Goal: Task Accomplishment & Management: Use online tool/utility

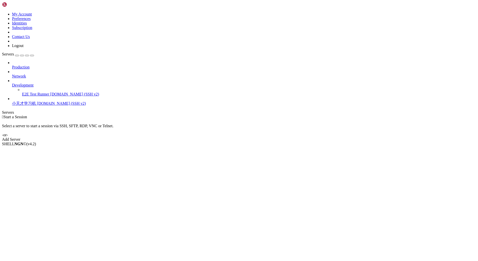
click at [36, 101] on span "小天才学习机" at bounding box center [24, 103] width 24 height 4
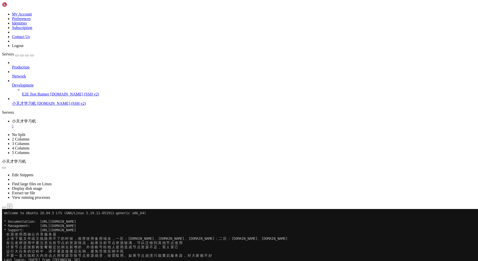
drag, startPoint x: 181, startPoint y: 300, endPoint x: 176, endPoint y: 295, distance: 7.3
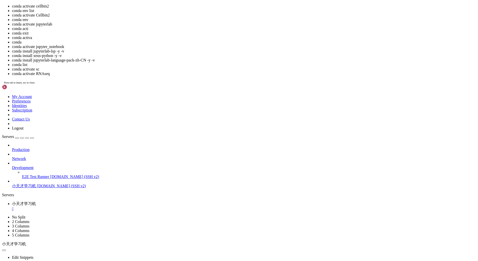
scroll to position [7, 0]
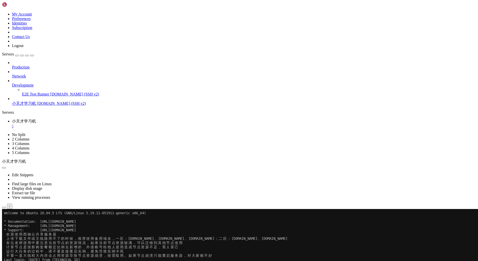
drag, startPoint x: 123, startPoint y: 324, endPoint x: 4, endPoint y: 269, distance: 131.1
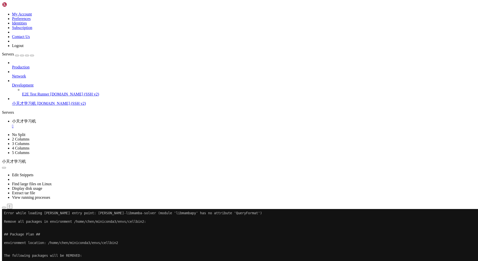
scroll to position [149, 0]
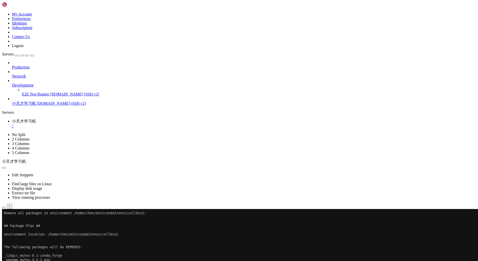
drag, startPoint x: 101, startPoint y: 435, endPoint x: 124, endPoint y: 439, distance: 23.4
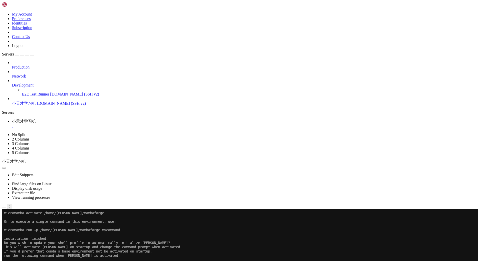
scroll to position [2202, 0]
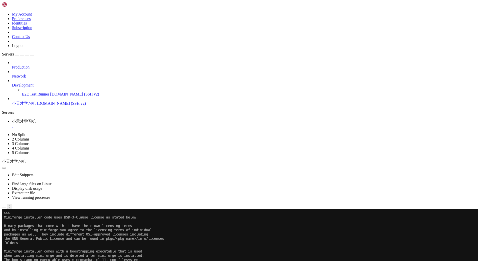
scroll to position [2457, 0]
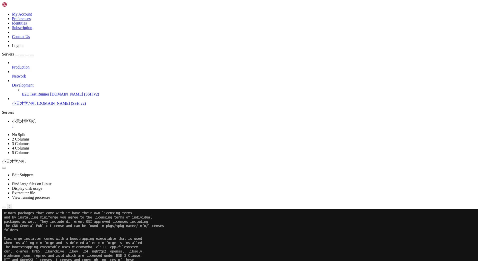
scroll to position [2470, 0]
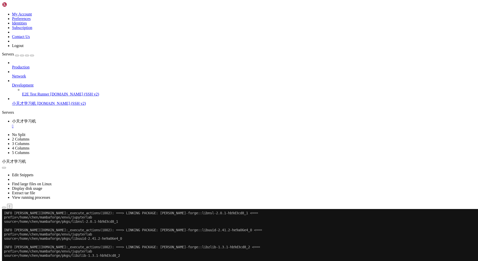
scroll to position [12111, 0]
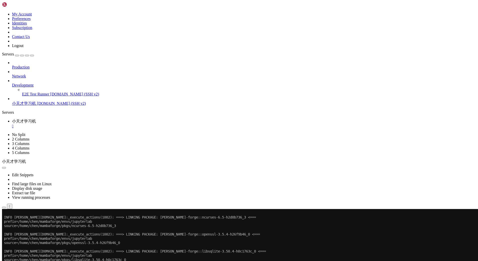
scroll to position [12116, 0]
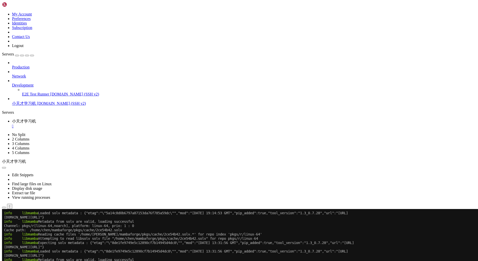
scroll to position [14607, 0]
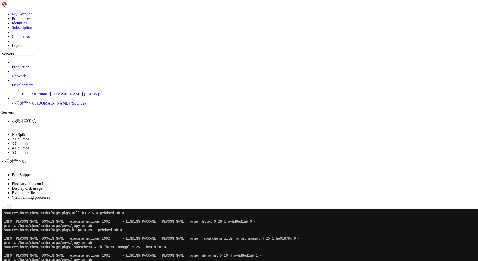
scroll to position [42864, 0]
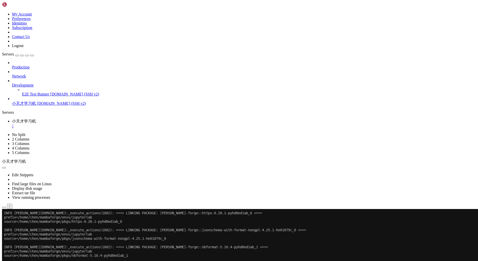
drag, startPoint x: 136, startPoint y: 438, endPoint x: 133, endPoint y: 438, distance: 2.8
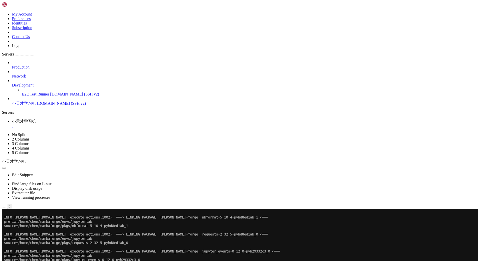
scroll to position [42898, 0]
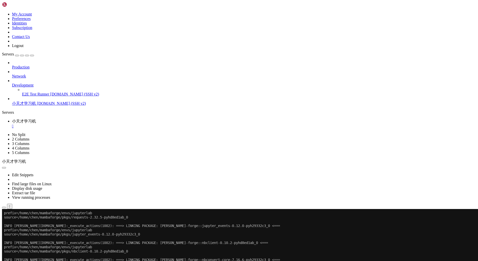
scroll to position [42919, 0]
drag, startPoint x: 135, startPoint y: 433, endPoint x: 142, endPoint y: 433, distance: 7.3
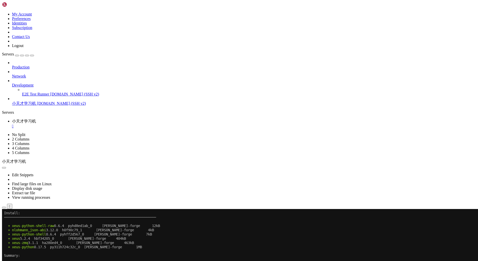
scroll to position [45070, 0]
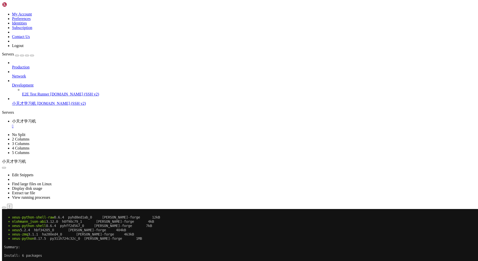
scroll to position [45074, 0]
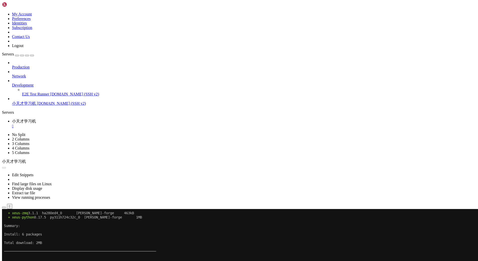
drag, startPoint x: 267, startPoint y: 82, endPoint x: 240, endPoint y: 93, distance: 29.5
click at [22, 223] on button "Reconnect" at bounding box center [12, 225] width 20 height 5
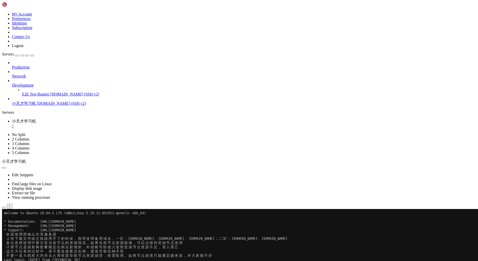
drag, startPoint x: 53, startPoint y: 294, endPoint x: 281, endPoint y: 295, distance: 228.1
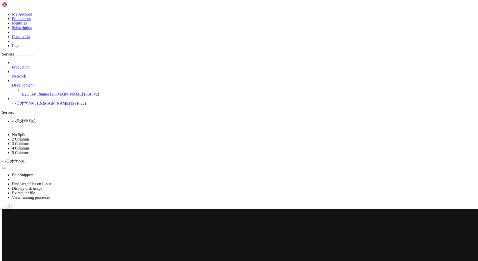
scroll to position [44870, 0]
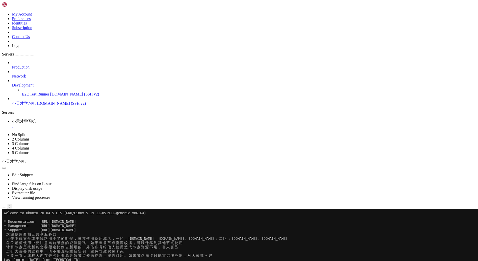
scroll to position [44874, 0]
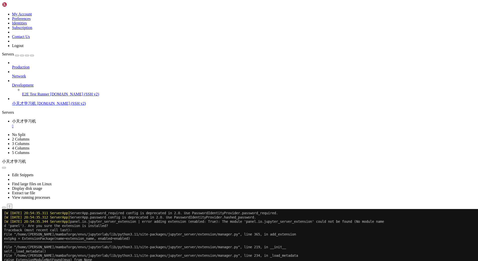
scroll to position [45023, 0]
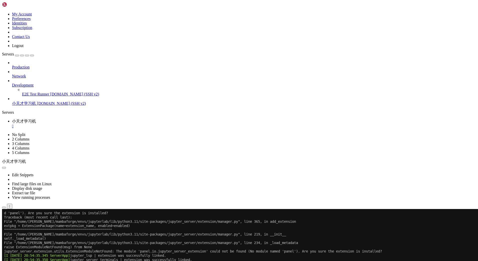
scroll to position [45032, 0]
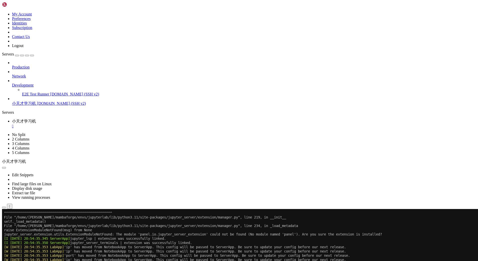
scroll to position [45049, 0]
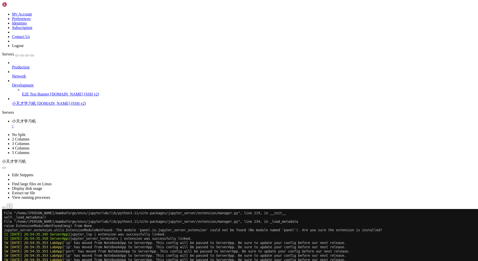
scroll to position [45163, 0]
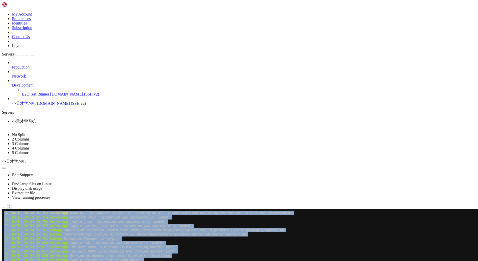
drag, startPoint x: 59, startPoint y: 436, endPoint x: 42, endPoint y: 385, distance: 53.7
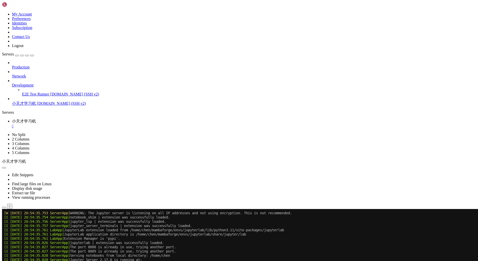
drag, startPoint x: 5, startPoint y: 276, endPoint x: 169, endPoint y: 434, distance: 227.3
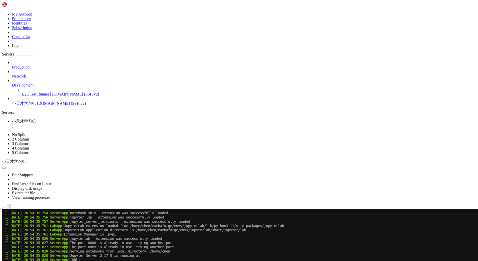
scroll to position [45168, 0]
drag, startPoint x: 100, startPoint y: 432, endPoint x: 133, endPoint y: 437, distance: 33.6
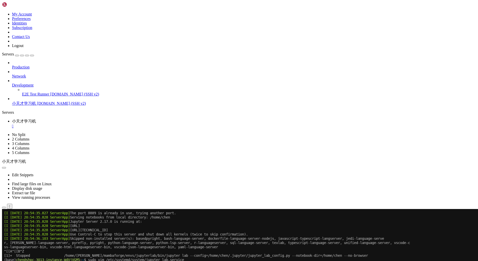
scroll to position [45682, 0]
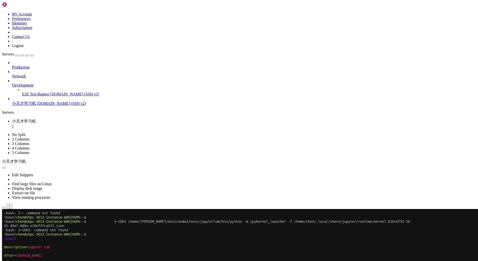
scroll to position [45686, 0]
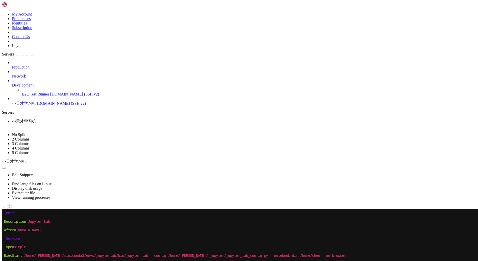
drag, startPoint x: 36, startPoint y: 362, endPoint x: 4, endPoint y: 320, distance: 52.7
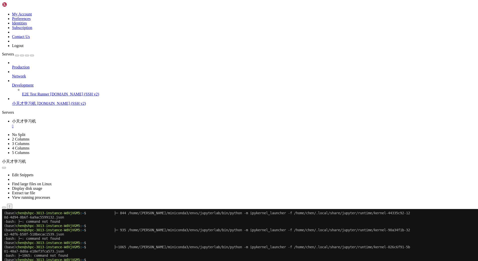
scroll to position [45636, 0]
drag, startPoint x: 37, startPoint y: 412, endPoint x: 33, endPoint y: 414, distance: 4.0
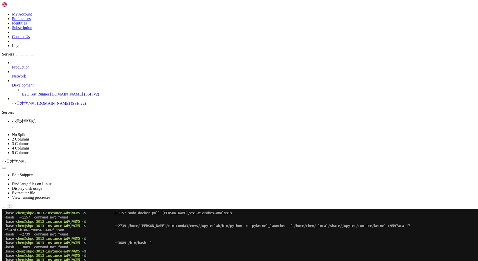
scroll to position [45691, 0]
drag, startPoint x: 125, startPoint y: 437, endPoint x: 137, endPoint y: 436, distance: 11.5
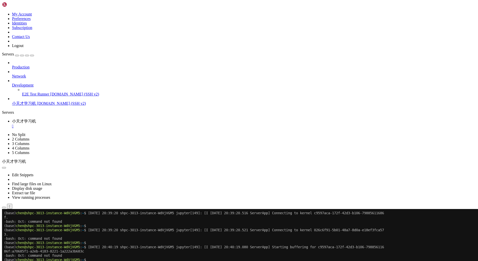
scroll to position [45822, 0]
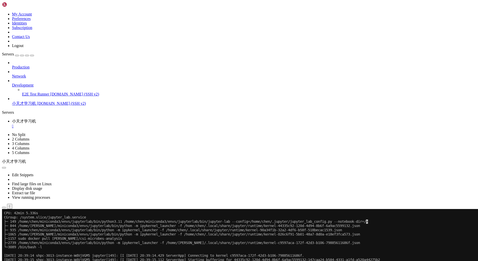
scroll to position [45950, 0]
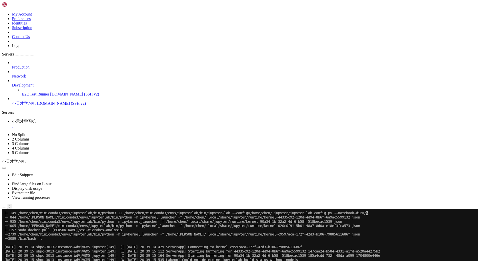
drag, startPoint x: 107, startPoint y: 429, endPoint x: 157, endPoint y: 433, distance: 49.9
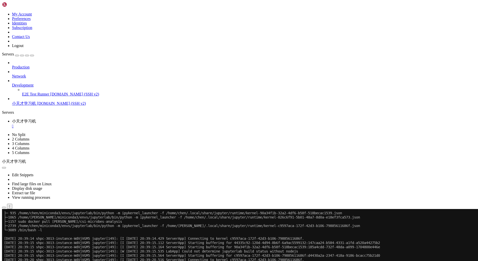
drag, startPoint x: 370, startPoint y: 426, endPoint x: 5, endPoint y: 416, distance: 365.2
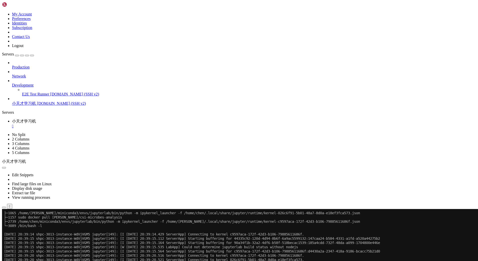
scroll to position [45963, 0]
drag, startPoint x: 106, startPoint y: 437, endPoint x: 110, endPoint y: 436, distance: 3.6
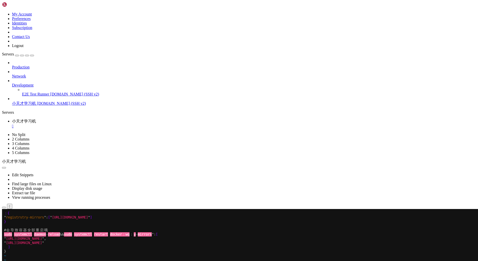
scroll to position [45971, 0]
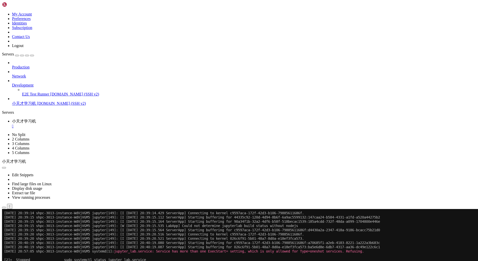
drag, startPoint x: 126, startPoint y: 434, endPoint x: 136, endPoint y: 434, distance: 10.0
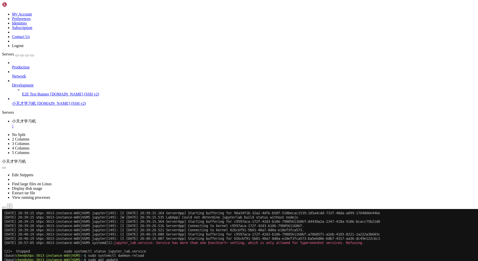
drag, startPoint x: 162, startPoint y: 404, endPoint x: 95, endPoint y: 404, distance: 67.8
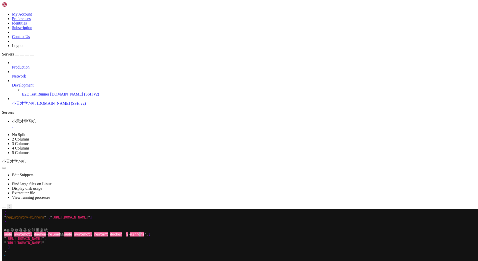
scroll to position [45905, 0]
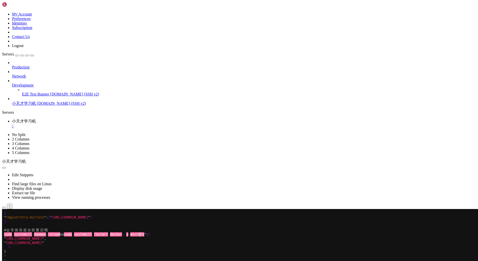
scroll to position [46005, 0]
click at [4, 209] on div at bounding box center [3, 209] width 2 height 0
click at [71, 246] on x-row "]" at bounding box center [209, 247] width 411 height 4
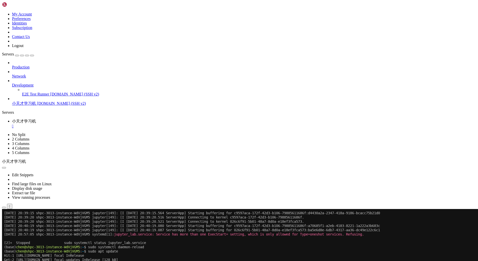
scroll to position [46009, 0]
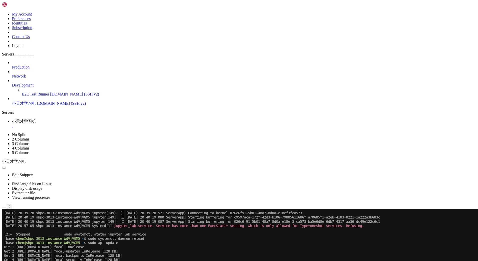
scroll to position [46026, 0]
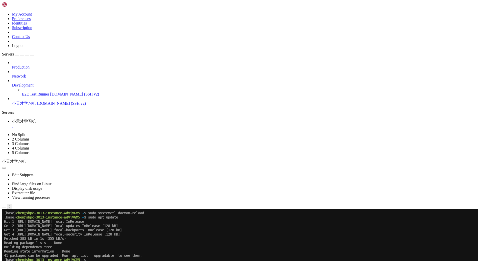
scroll to position [46043, 0]
drag, startPoint x: 200, startPoint y: 417, endPoint x: 175, endPoint y: 417, distance: 25.0
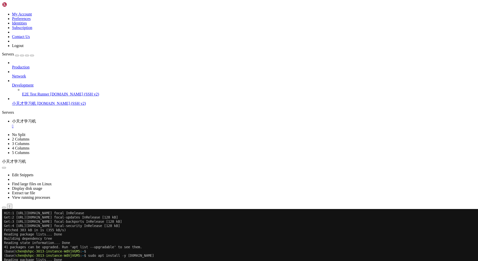
scroll to position [46065, 0]
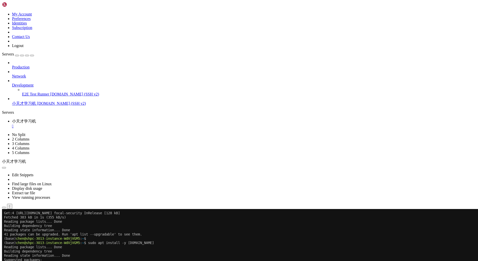
drag, startPoint x: 193, startPoint y: 431, endPoint x: 4, endPoint y: 419, distance: 188.7
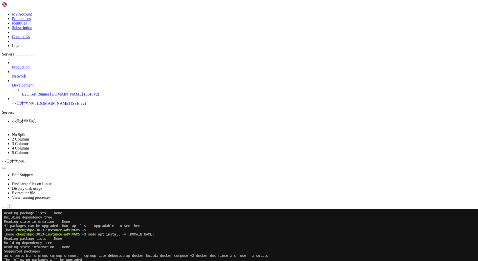
scroll to position [46086, 0]
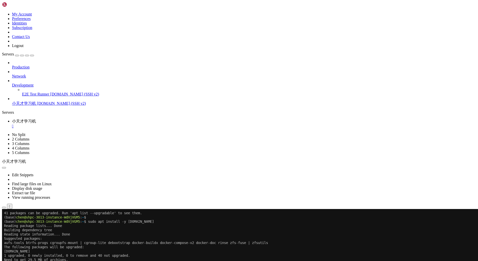
drag, startPoint x: 214, startPoint y: 425, endPoint x: 5, endPoint y: 415, distance: 209.3
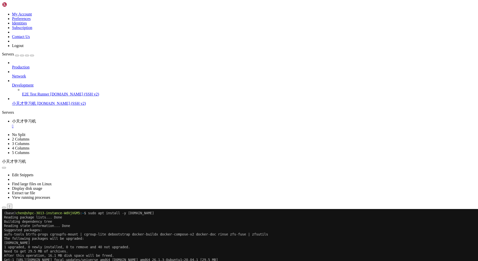
scroll to position [46107, 0]
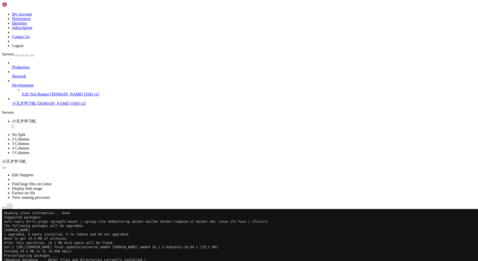
drag, startPoint x: 158, startPoint y: 426, endPoint x: 6, endPoint y: 418, distance: 152.0
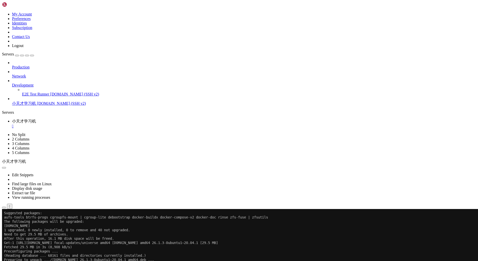
drag, startPoint x: 140, startPoint y: 436, endPoint x: 144, endPoint y: 435, distance: 3.5
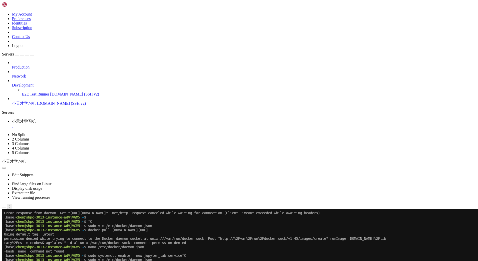
scroll to position [46184, 0]
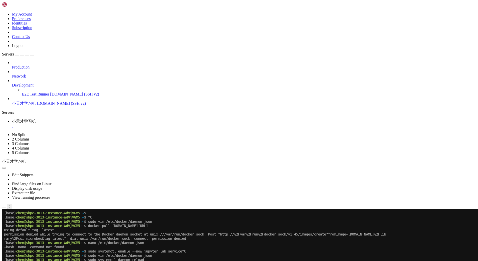
drag, startPoint x: 221, startPoint y: 418, endPoint x: 4, endPoint y: 363, distance: 223.9
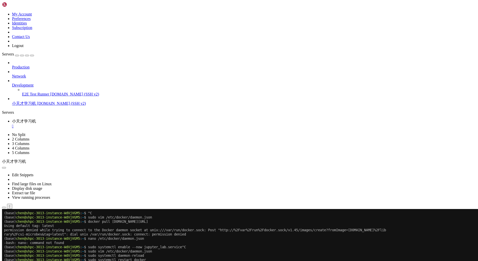
scroll to position [46188, 0]
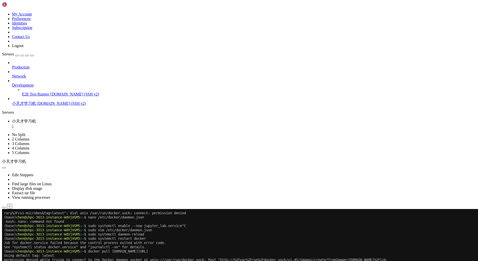
scroll to position [46214, 0]
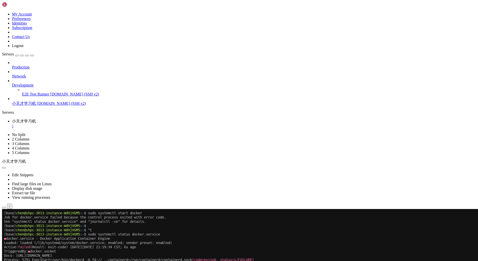
scroll to position [46311, 0]
drag, startPoint x: 203, startPoint y: 424, endPoint x: 4, endPoint y: 335, distance: 218.1
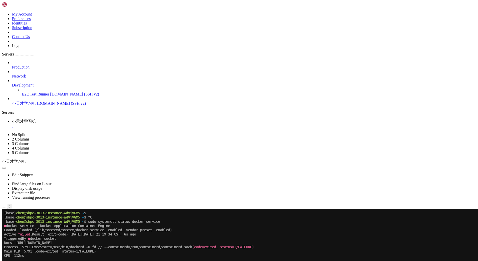
scroll to position [46333, 0]
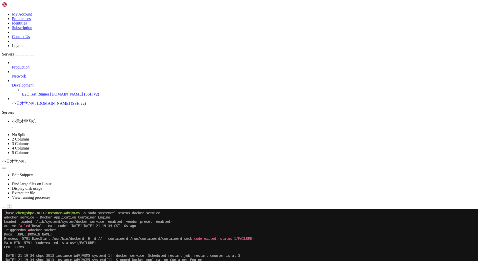
drag, startPoint x: 279, startPoint y: 426, endPoint x: 4, endPoint y: 418, distance: 275.2
drag, startPoint x: 283, startPoint y: 426, endPoint x: 5, endPoint y: 417, distance: 278.0
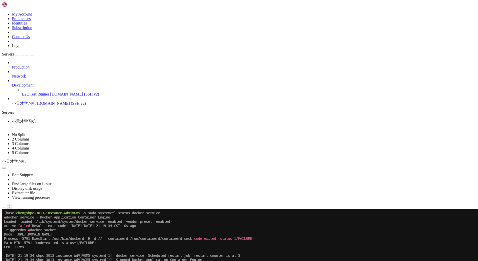
scroll to position [46337, 0]
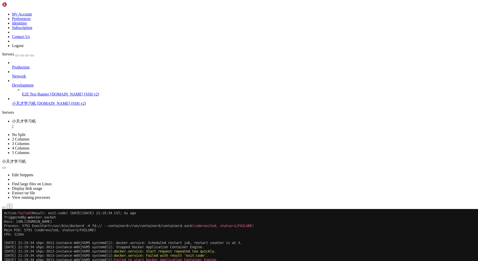
scroll to position [46354, 0]
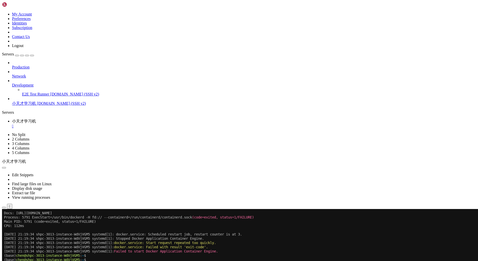
drag, startPoint x: 309, startPoint y: 425, endPoint x: 4, endPoint y: 415, distance: 304.7
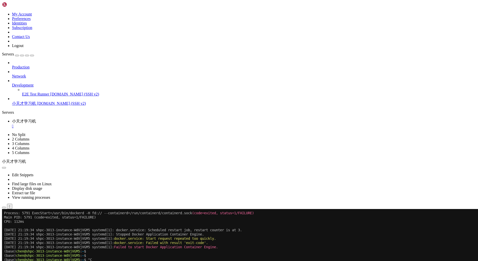
scroll to position [46358, 0]
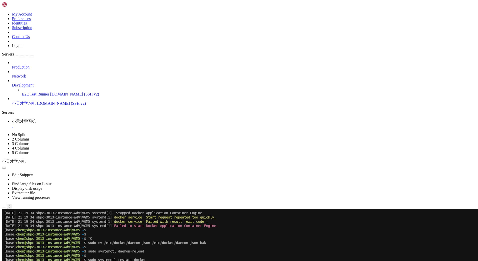
scroll to position [46384, 0]
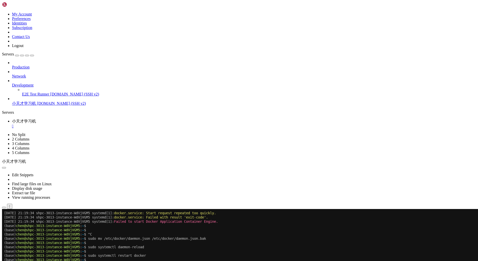
scroll to position [46481, 0]
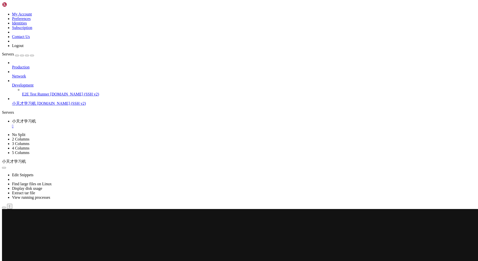
scroll to position [46533, 0]
drag, startPoint x: 39, startPoint y: 262, endPoint x: 44, endPoint y: 263, distance: 4.8
click at [39, 261] on x-row at bounding box center [209, 264] width 411 height 4
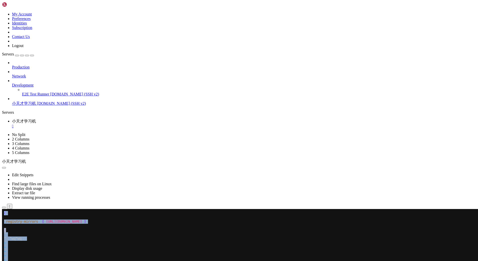
drag, startPoint x: 104, startPoint y: 424, endPoint x: 107, endPoint y: 434, distance: 10.1
drag, startPoint x: 145, startPoint y: 434, endPoint x: 10, endPoint y: 434, distance: 134.8
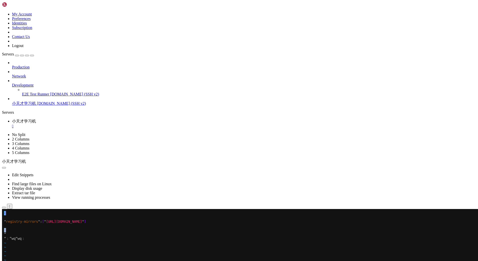
drag, startPoint x: 107, startPoint y: 435, endPoint x: 4, endPoint y: 435, distance: 103.0
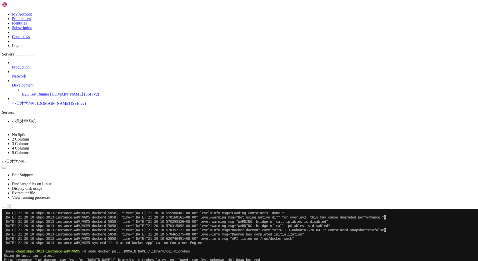
scroll to position [46588, 0]
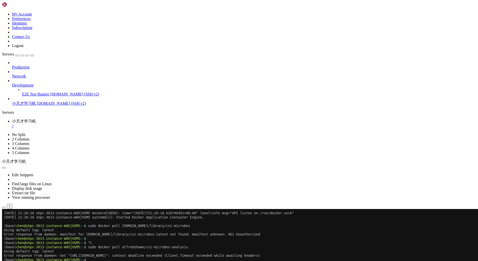
scroll to position [46613, 0]
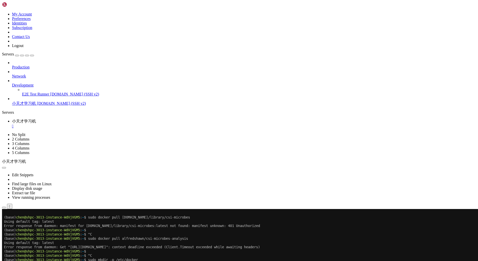
scroll to position [46630, 0]
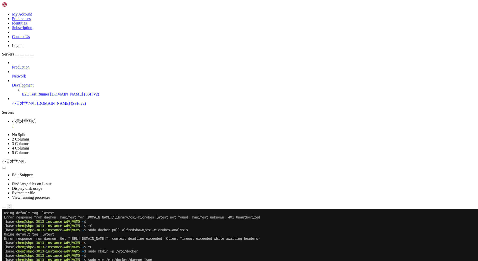
drag, startPoint x: 368, startPoint y: 426, endPoint x: 8, endPoint y: 421, distance: 360.1
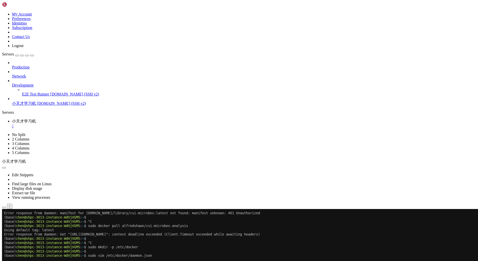
scroll to position [46634, 0]
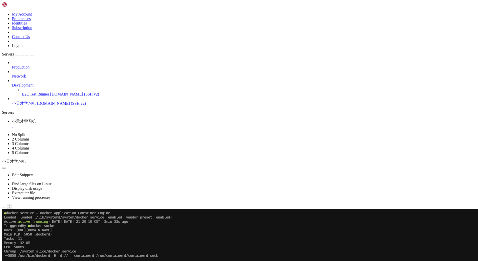
scroll to position [46694, 0]
drag, startPoint x: 69, startPoint y: 425, endPoint x: 5, endPoint y: 412, distance: 65.5
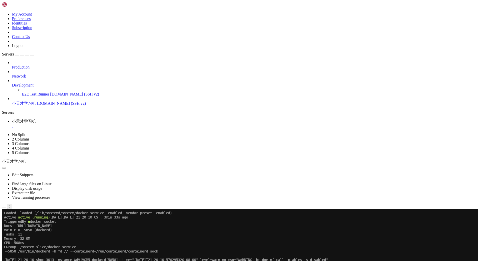
scroll to position [46698, 0]
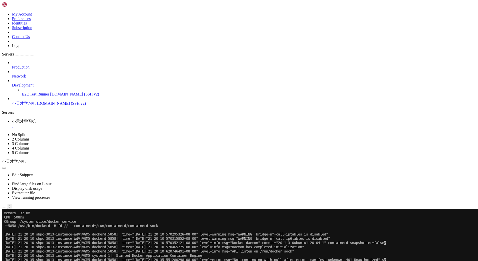
scroll to position [46728, 0]
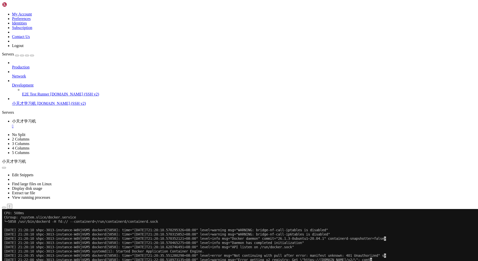
drag, startPoint x: 206, startPoint y: 426, endPoint x: 5, endPoint y: 404, distance: 201.8
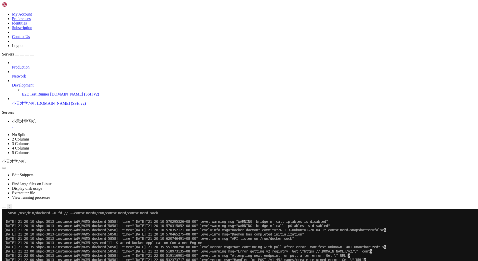
scroll to position [46826, 0]
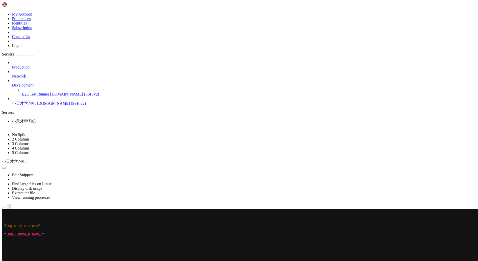
scroll to position [47106, 0]
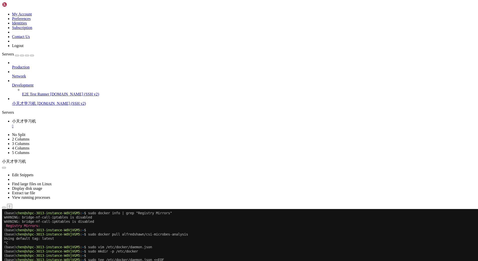
drag, startPoint x: 103, startPoint y: 387, endPoint x: 109, endPoint y: 385, distance: 6.1
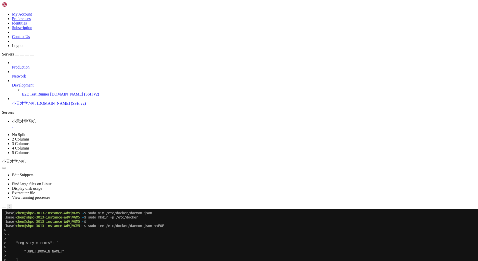
scroll to position [47140, 0]
drag, startPoint x: 76, startPoint y: 431, endPoint x: 5, endPoint y: 382, distance: 85.9
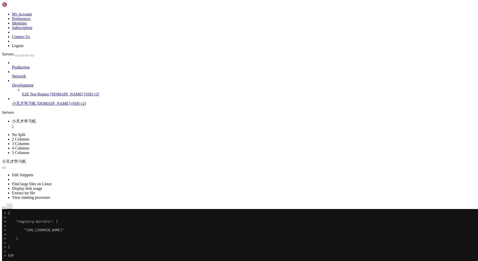
scroll to position [47161, 0]
drag, startPoint x: 370, startPoint y: 426, endPoint x: 4, endPoint y: 417, distance: 365.5
drag, startPoint x: 178, startPoint y: 354, endPoint x: 132, endPoint y: 355, distance: 46.5
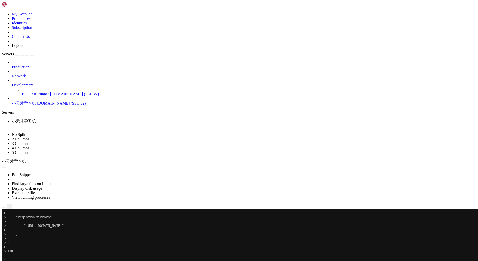
drag, startPoint x: 322, startPoint y: 432, endPoint x: 5, endPoint y: 421, distance: 318.0
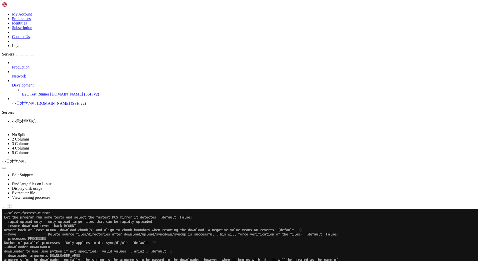
scroll to position [47591, 0]
click at [4, 208] on icon "button" at bounding box center [4, 208] width 0 height 0
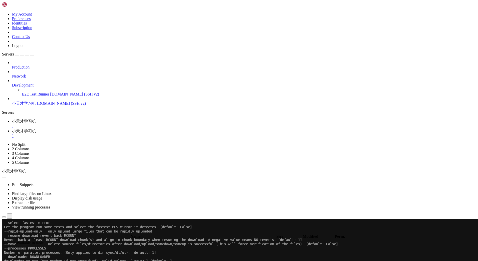
type input "/home/[PERSON_NAME]"
click at [81, 119] on link "小天才学习机 " at bounding box center [244, 124] width 464 height 10
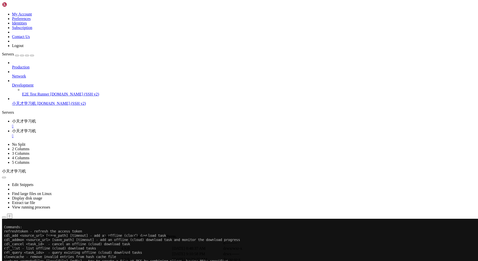
scroll to position [47667, 0]
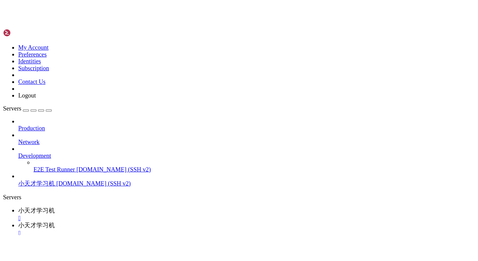
scroll to position [47676, 0]
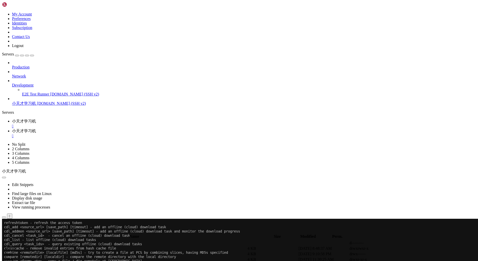
click at [4, 219] on div at bounding box center [3, 219] width 2 height 0
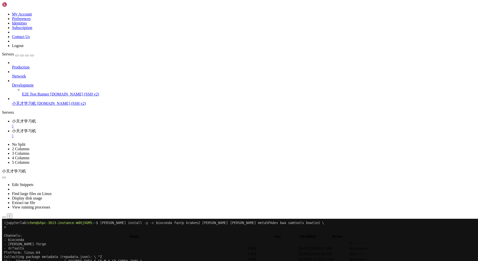
scroll to position [47854, 0]
drag, startPoint x: 291, startPoint y: 468, endPoint x: 21, endPoint y: 277, distance: 331.3
drag, startPoint x: 4, startPoint y: 275, endPoint x: 227, endPoint y: 445, distance: 281.0
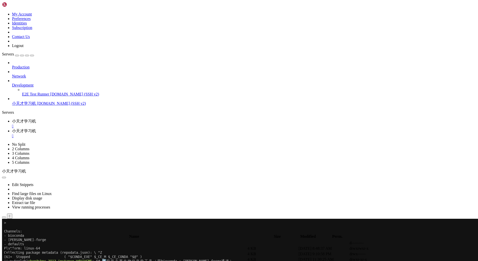
scroll to position [47859, 0]
drag, startPoint x: 172, startPoint y: 250, endPoint x: 122, endPoint y: 227, distance: 55.1
click at [4, 219] on div at bounding box center [3, 219] width 2 height 0
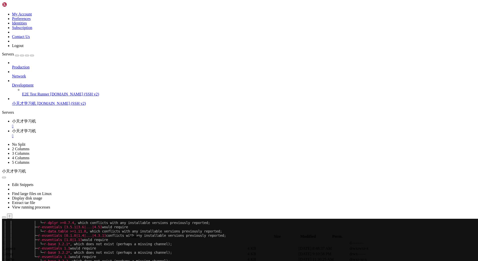
scroll to position [54078, 0]
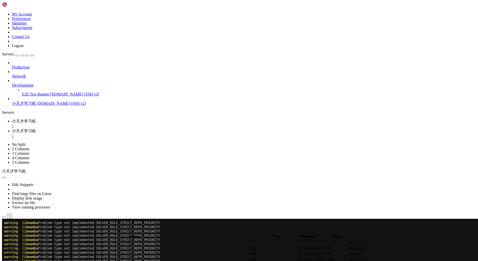
scroll to position [51702, 0]
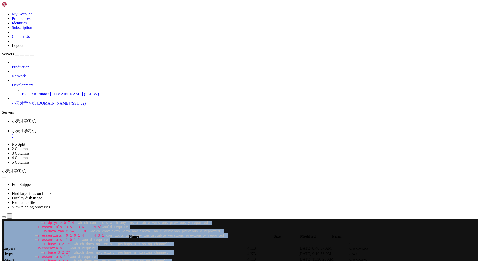
scroll to position [54082, 0]
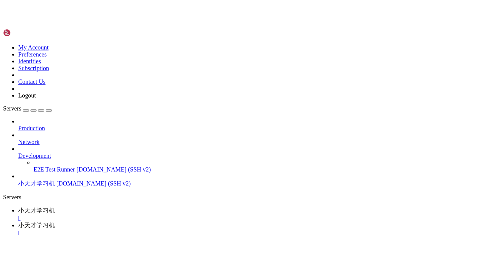
scroll to position [54486, 0]
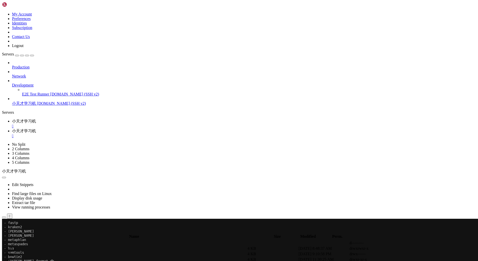
drag, startPoint x: 167, startPoint y: 440, endPoint x: 4, endPoint y: 385, distance: 172.2
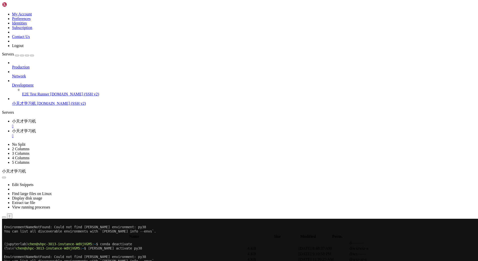
scroll to position [54609, 0]
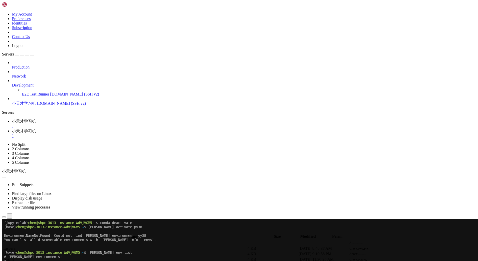
drag, startPoint x: 172, startPoint y: 446, endPoint x: 188, endPoint y: 447, distance: 15.5
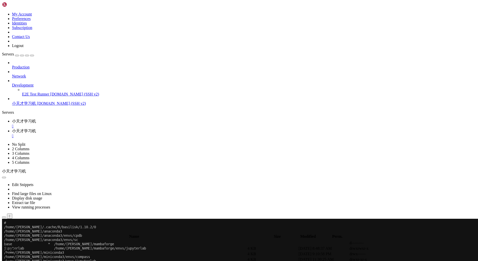
scroll to position [54669, 0]
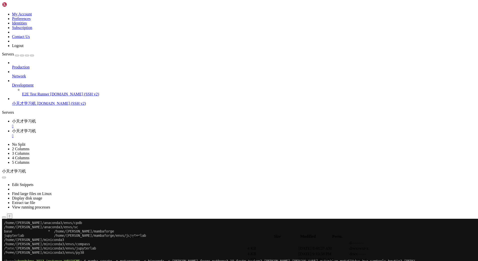
drag, startPoint x: 225, startPoint y: 435, endPoint x: 229, endPoint y: 435, distance: 3.8
drag, startPoint x: 20, startPoint y: 442, endPoint x: 12, endPoint y: 388, distance: 54.0
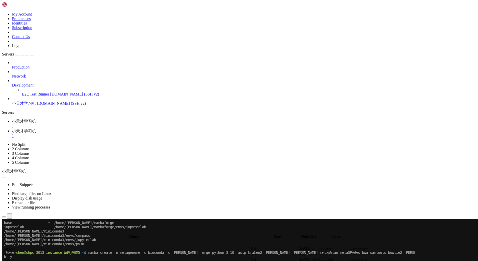
scroll to position [54677, 0]
drag, startPoint x: 296, startPoint y: 385, endPoint x: 95, endPoint y: 384, distance: 201.1
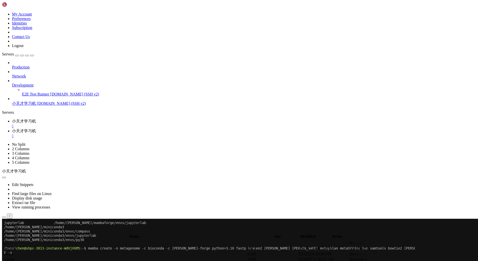
scroll to position [54682, 0]
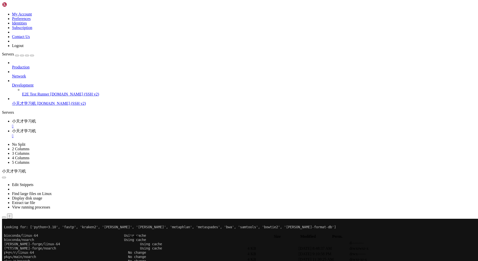
scroll to position [54733, 0]
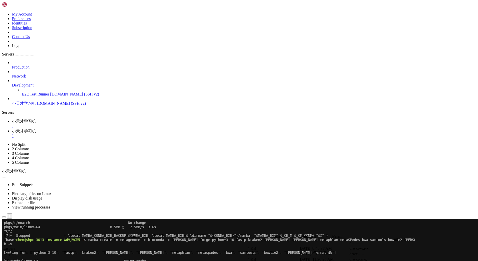
scroll to position [54758, 0]
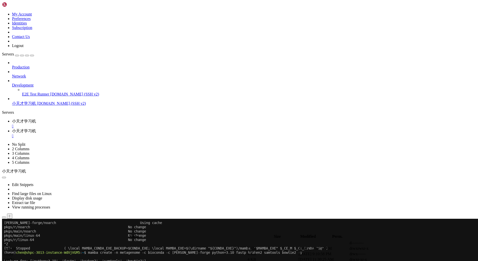
scroll to position [54813, 0]
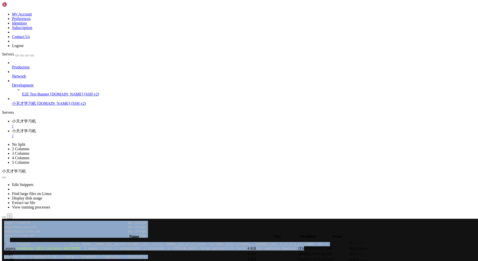
drag, startPoint x: 168, startPoint y: 440, endPoint x: 4, endPoint y: 390, distance: 171.7
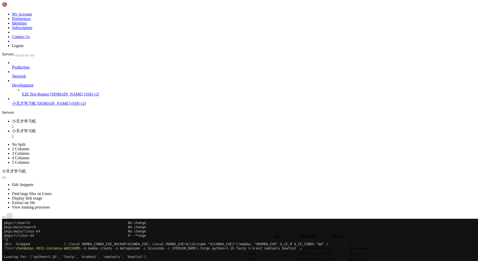
drag, startPoint x: 141, startPoint y: 431, endPoint x: 4, endPoint y: 387, distance: 143.6
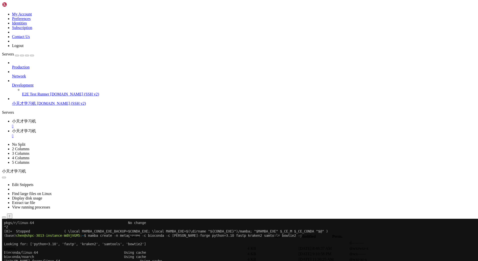
drag, startPoint x: 122, startPoint y: 447, endPoint x: 140, endPoint y: 445, distance: 18.6
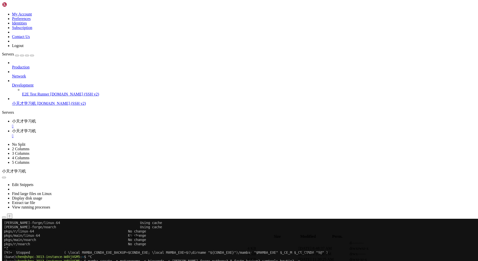
scroll to position [54869, 0]
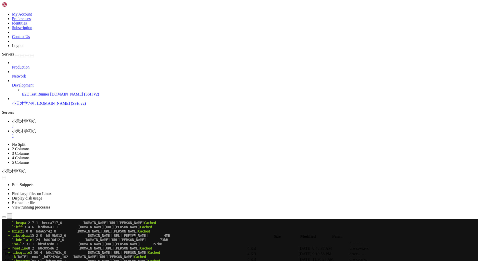
scroll to position [55409, 0]
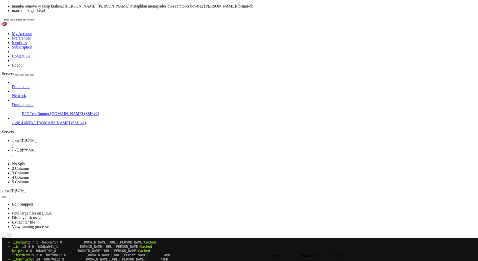
drag, startPoint x: 74, startPoint y: 435, endPoint x: 19, endPoint y: 434, distance: 55.3
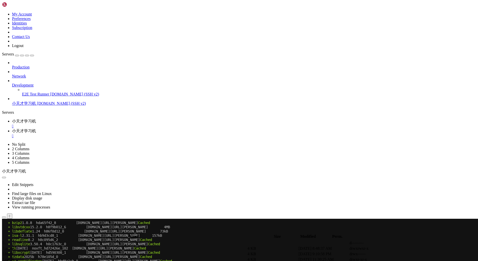
scroll to position [55417, 0]
drag, startPoint x: 122, startPoint y: 444, endPoint x: 158, endPoint y: 440, distance: 35.7
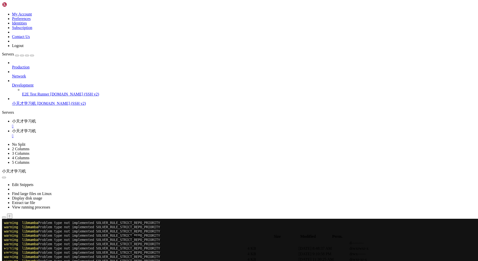
scroll to position [62389, 0]
drag, startPoint x: 150, startPoint y: 439, endPoint x: 5, endPoint y: 264, distance: 227.9
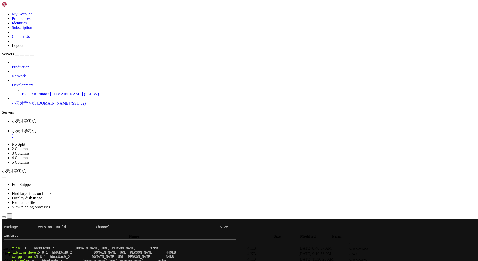
scroll to position [62793, 0]
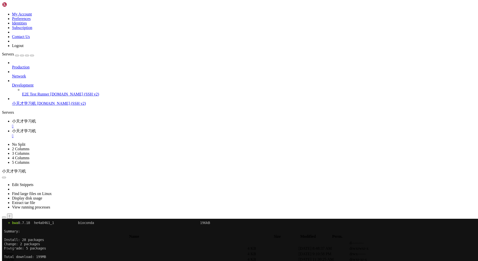
scroll to position [63413, 0]
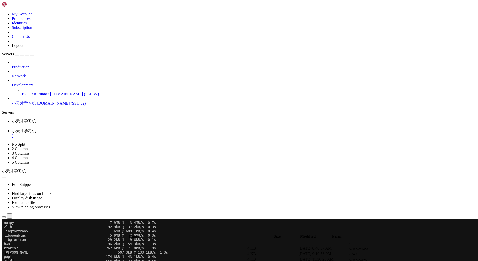
scroll to position [63549, 0]
drag, startPoint x: 136, startPoint y: 444, endPoint x: 138, endPoint y: 443, distance: 2.5
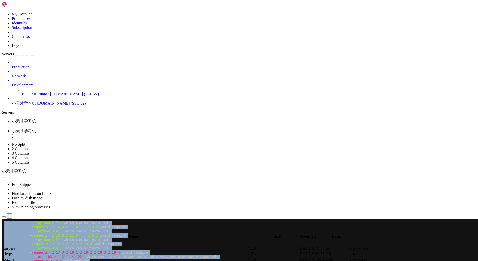
scroll to position [70649, 0]
drag, startPoint x: 4, startPoint y: 240, endPoint x: 210, endPoint y: 436, distance: 283.9
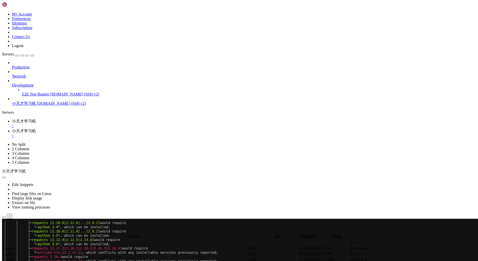
drag, startPoint x: 128, startPoint y: 444, endPoint x: 149, endPoint y: 443, distance: 20.5
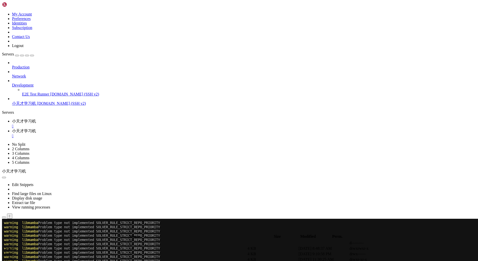
scroll to position [77527, 0]
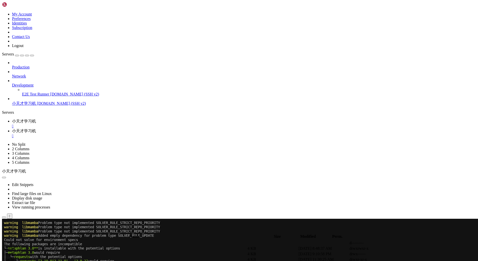
scroll to position [77583, 0]
drag, startPoint x: 4, startPoint y: 239, endPoint x: 224, endPoint y: 381, distance: 261.6
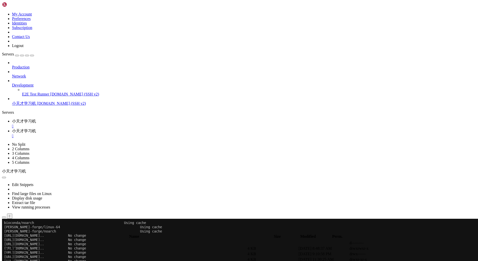
scroll to position [77782, 0]
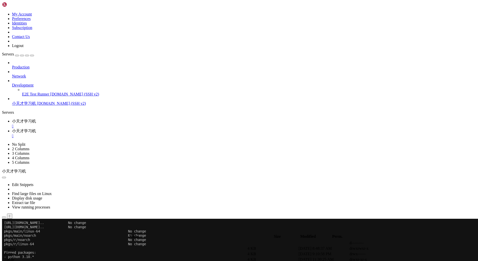
scroll to position [77812, 0]
drag, startPoint x: 125, startPoint y: 439, endPoint x: 5, endPoint y: 414, distance: 123.2
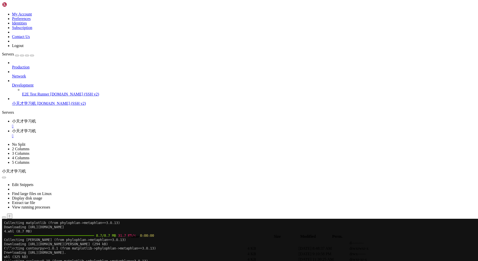
scroll to position [78254, 0]
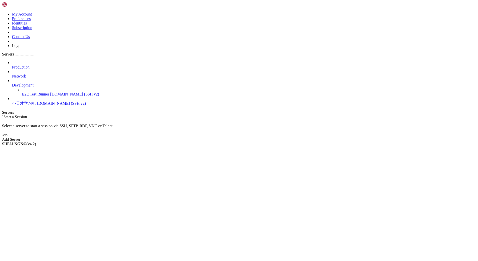
click at [14, 101] on link "小天才学习机 [DOMAIN_NAME] (SSH v2)" at bounding box center [244, 103] width 464 height 5
click at [37, 101] on span "[DOMAIN_NAME] (SSH v2)" at bounding box center [61, 103] width 49 height 4
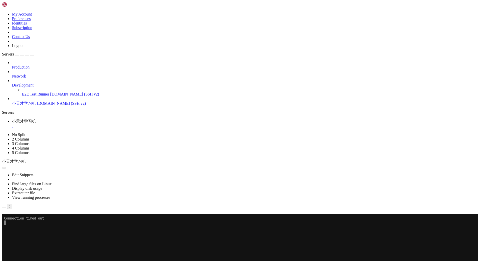
click at [22, 219] on button "Reconnect" at bounding box center [12, 221] width 20 height 5
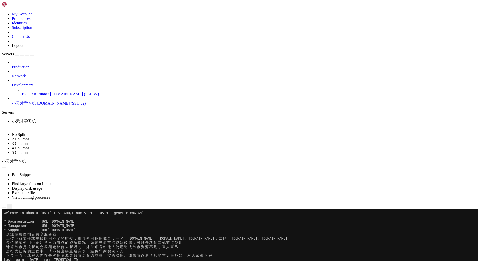
click at [186, 259] on x-row "Last login: Thu Oct 9 20:49:02 2025 from 54.164.50.41" at bounding box center [209, 260] width 411 height 4
drag, startPoint x: 79, startPoint y: 350, endPoint x: 4, endPoint y: 320, distance: 81.1
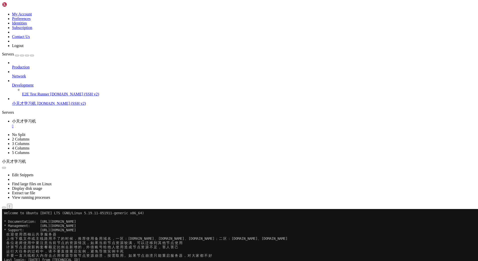
drag, startPoint x: 141, startPoint y: 415, endPoint x: 132, endPoint y: 414, distance: 9.1
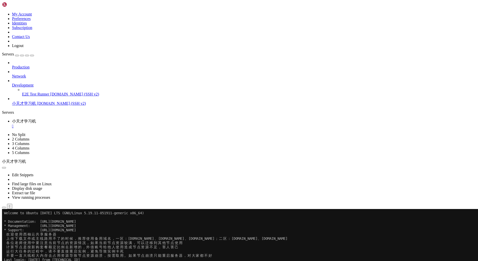
drag, startPoint x: 137, startPoint y: 411, endPoint x: 147, endPoint y: 403, distance: 12.4
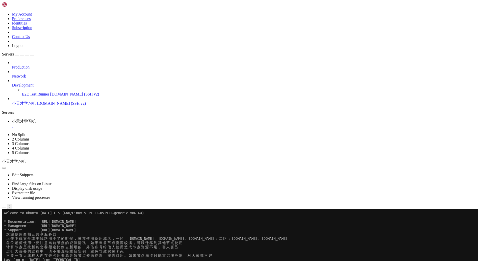
drag, startPoint x: 121, startPoint y: 413, endPoint x: 125, endPoint y: 413, distance: 4.0
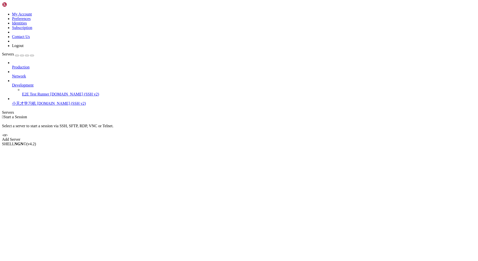
click at [25, 101] on link "小天才学习机 [DOMAIN_NAME] (SSH v2)" at bounding box center [244, 103] width 464 height 5
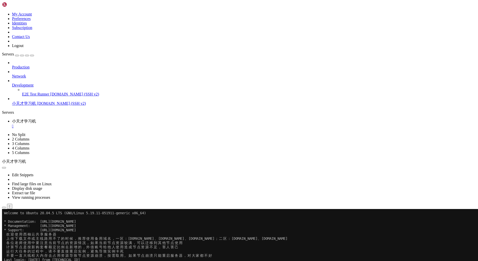
scroll to position [2, 1]
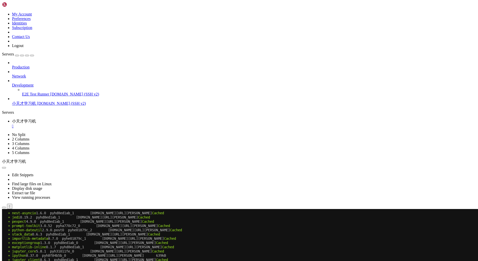
scroll to position [697, 0]
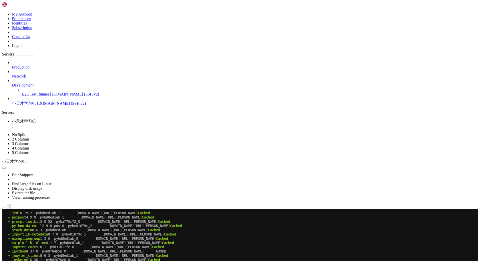
drag, startPoint x: 134, startPoint y: 434, endPoint x: 151, endPoint y: 431, distance: 17.2
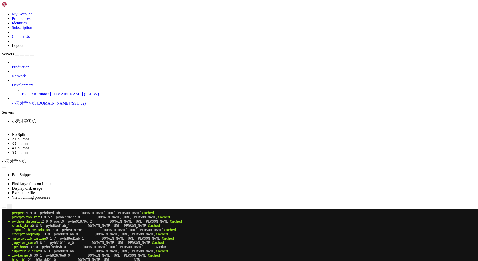
scroll to position [706, 0]
